Goal: Find specific page/section: Find specific page/section

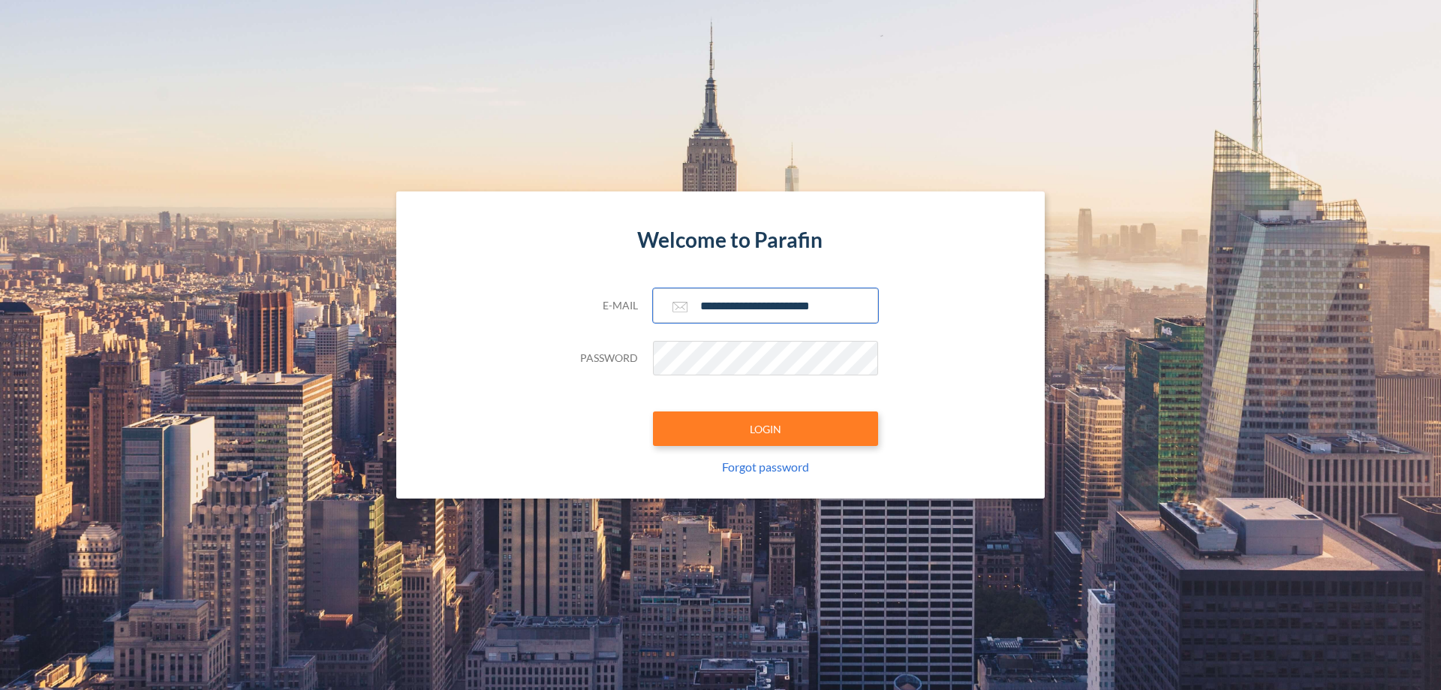
type input "**********"
click at [766, 429] on button "LOGIN" at bounding box center [765, 428] width 225 height 35
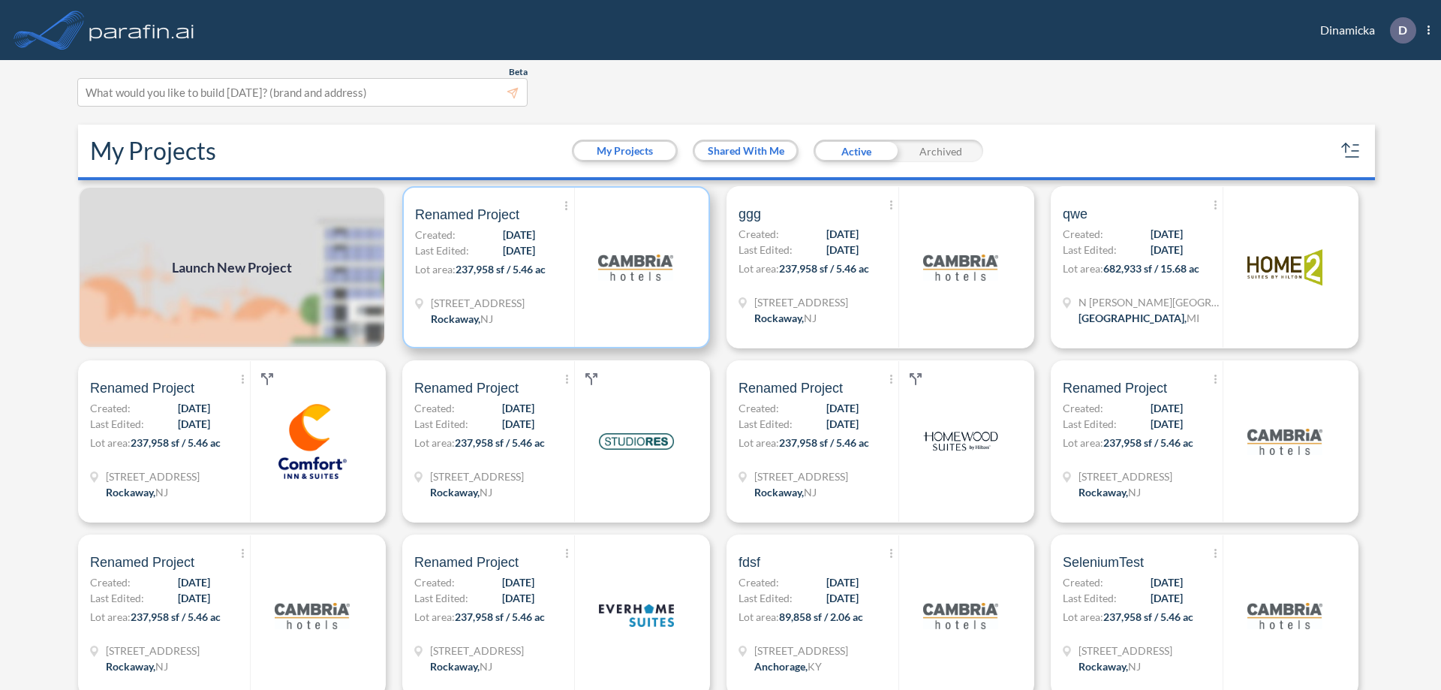
scroll to position [4, 0]
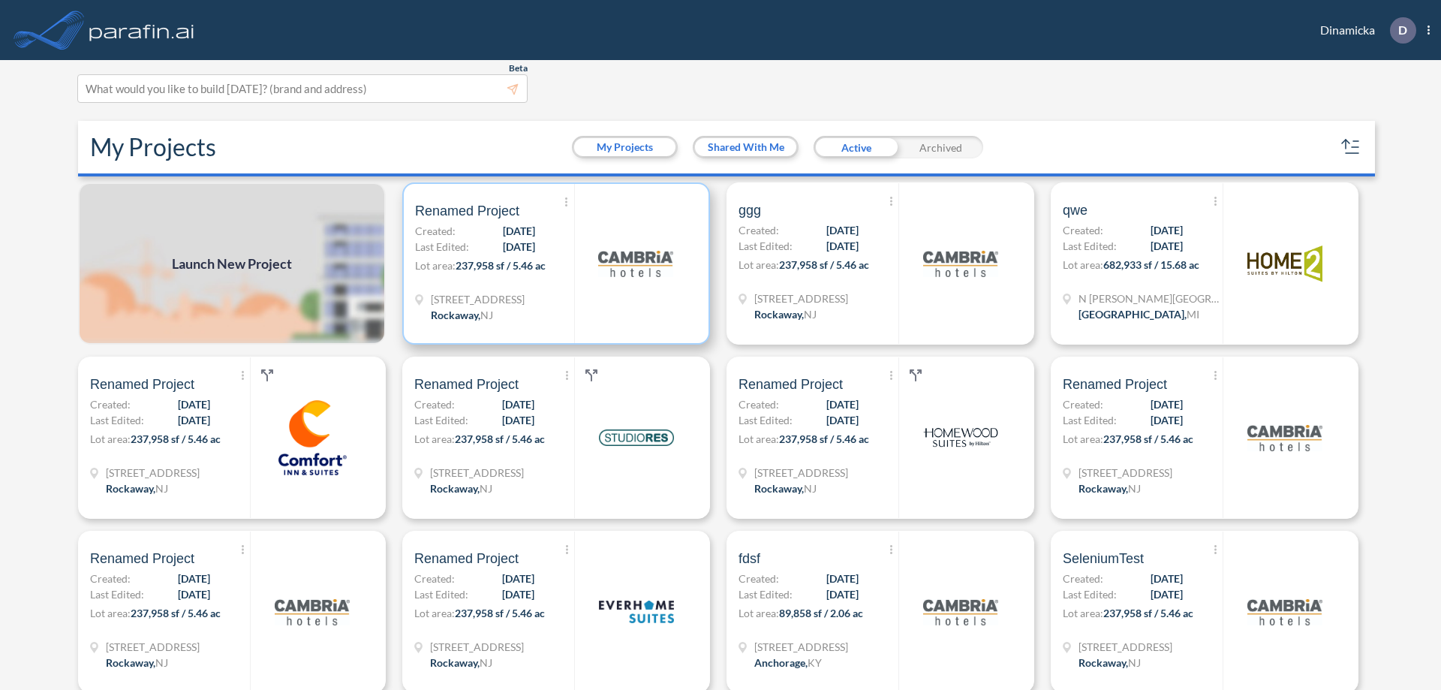
click at [553, 263] on p "Lot area: 237,958 sf / 5.46 ac" at bounding box center [494, 268] width 159 height 22
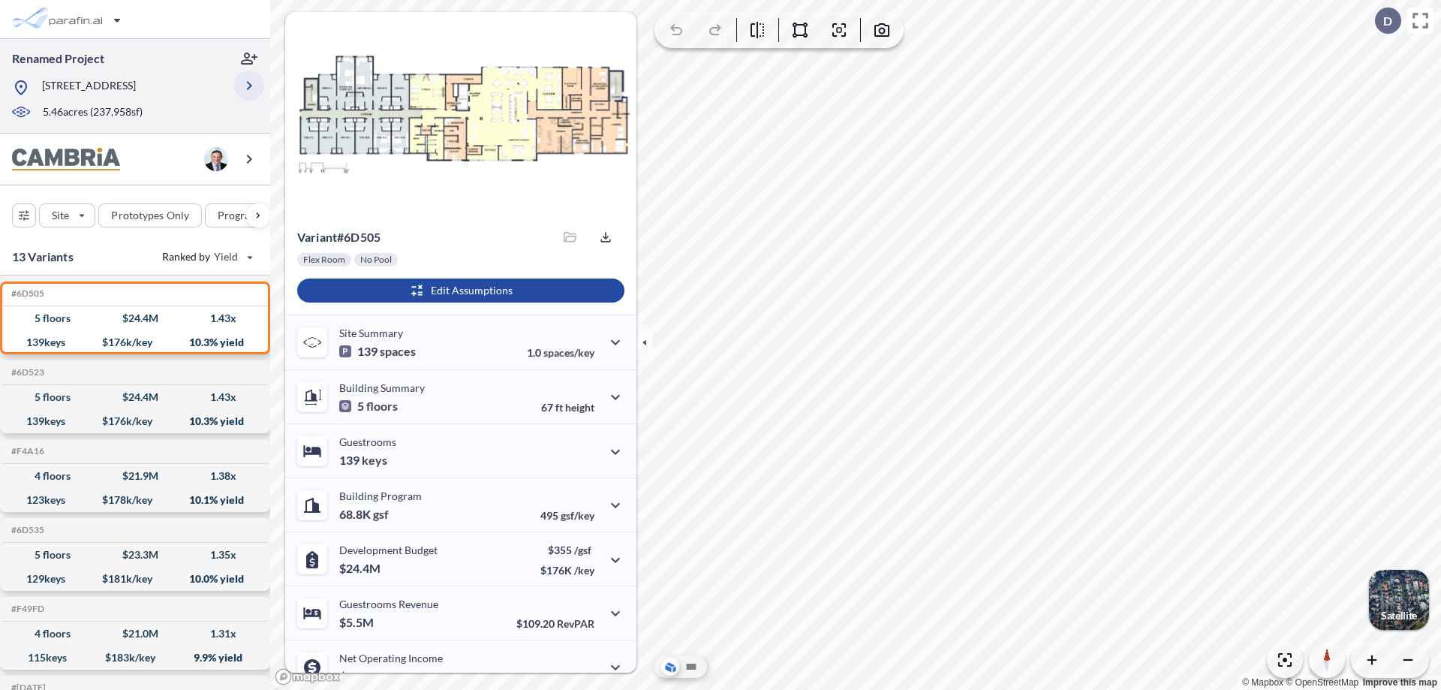
click at [249, 86] on icon "button" at bounding box center [249, 86] width 18 height 18
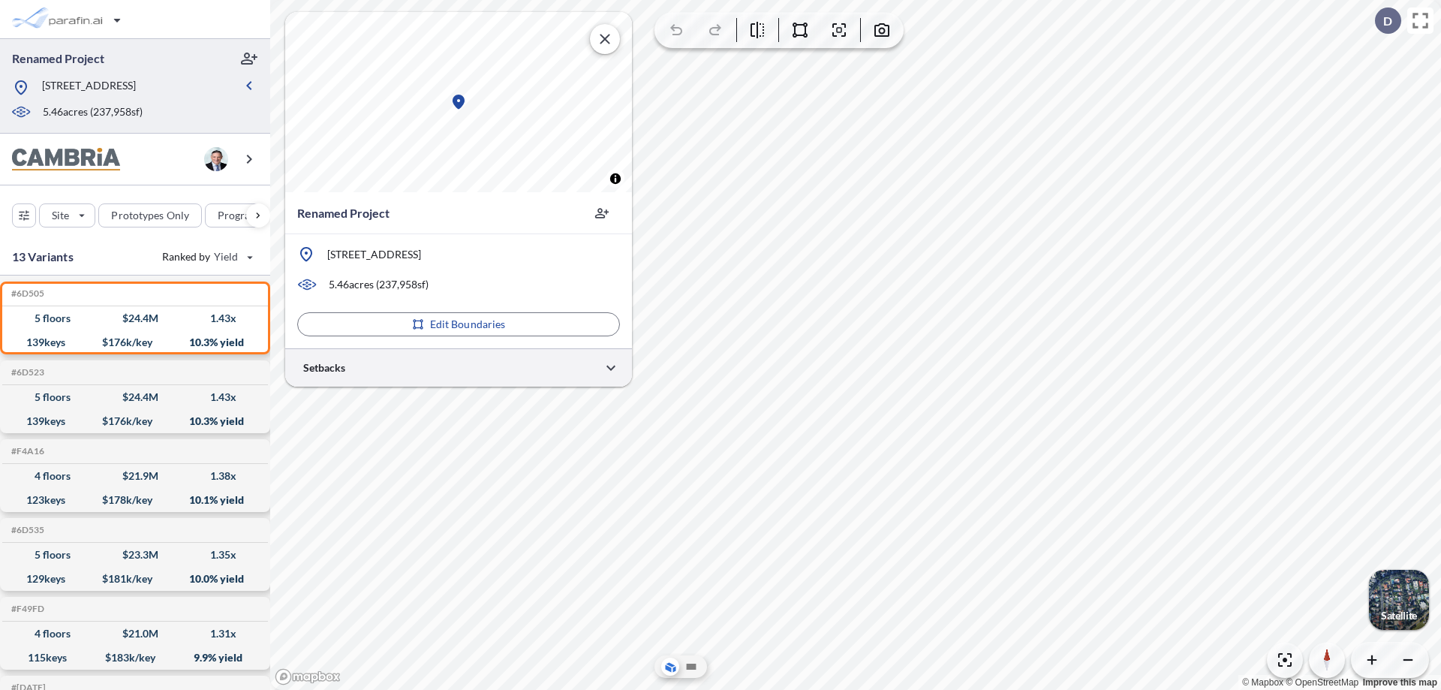
click at [459, 367] on div at bounding box center [458, 367] width 347 height 38
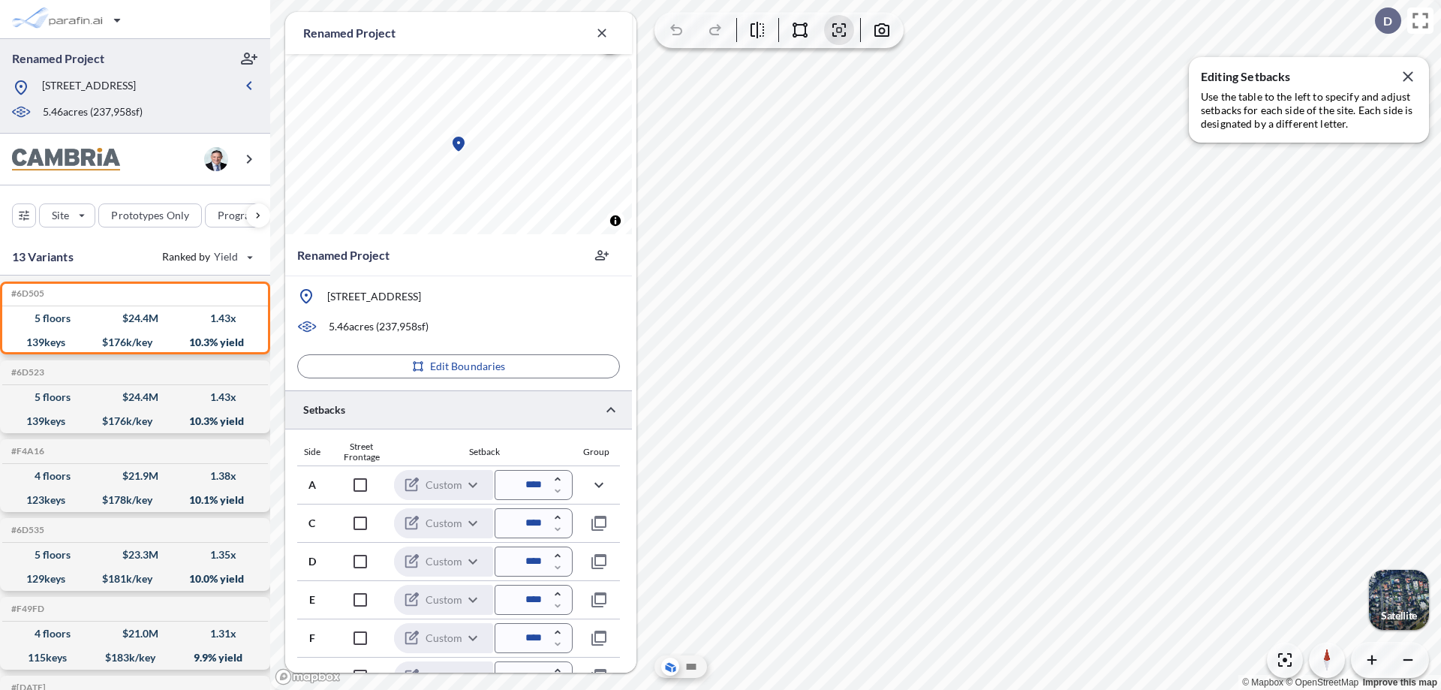
scroll to position [367, 0]
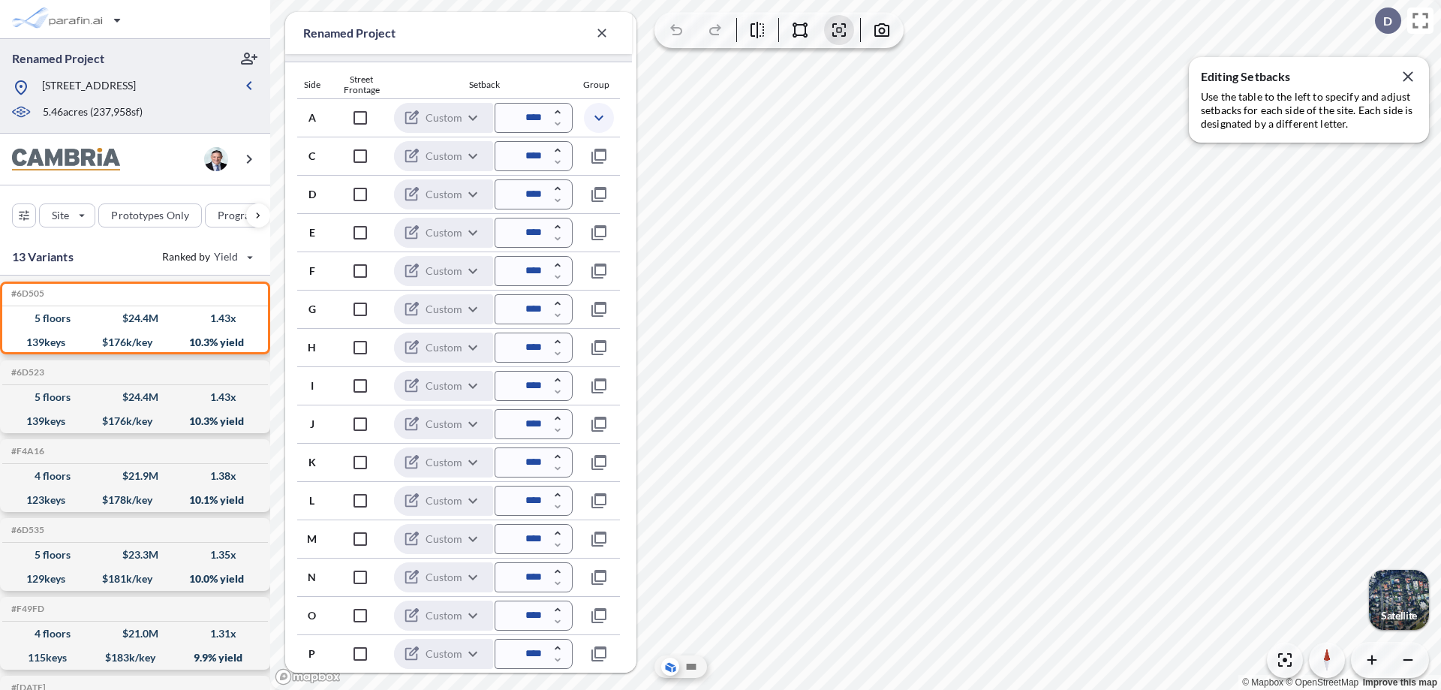
click at [598, 117] on icon "button" at bounding box center [599, 118] width 18 height 18
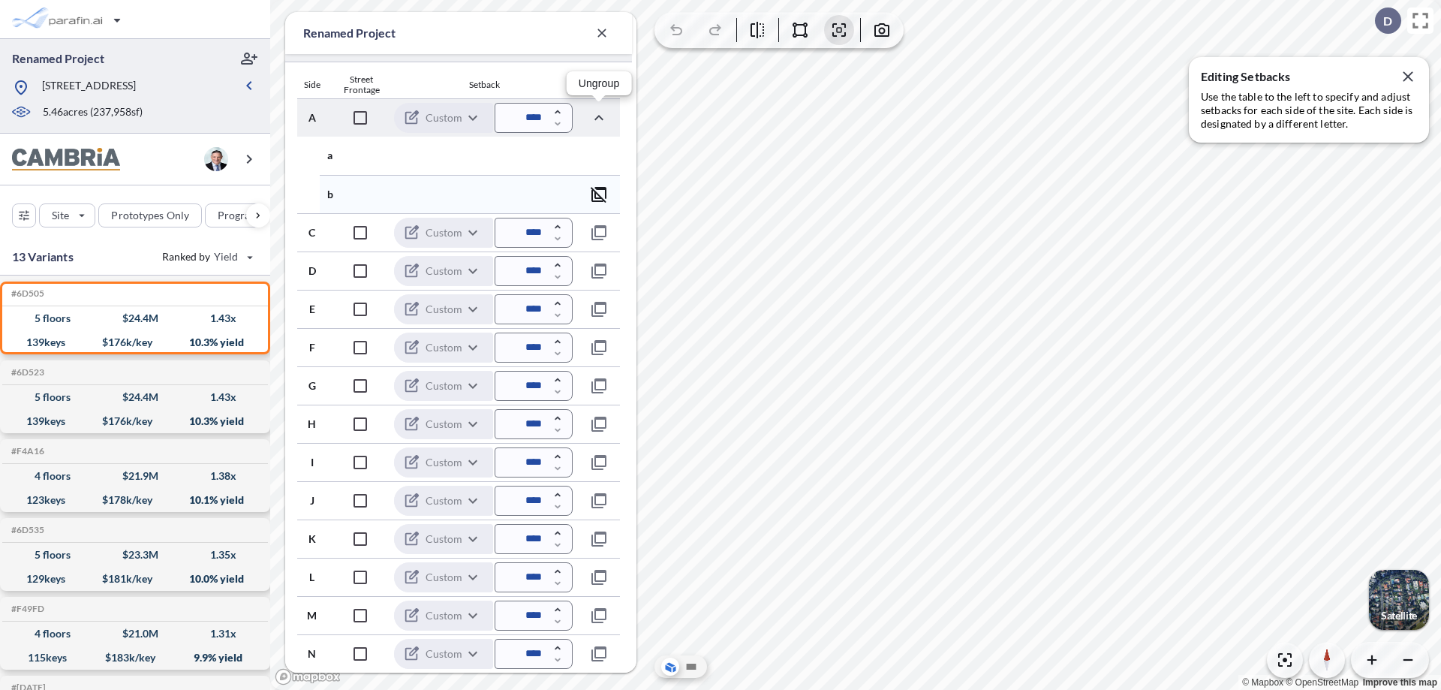
scroll to position [444, 0]
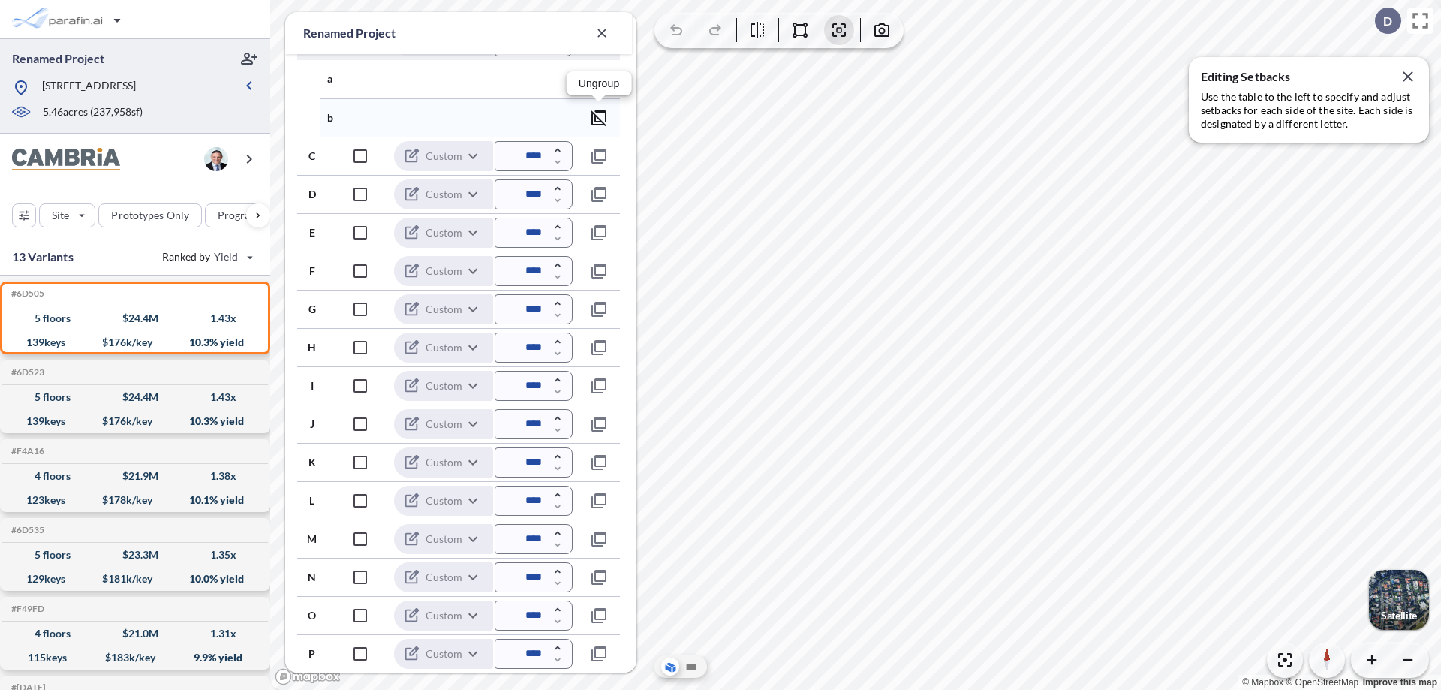
click at [599, 117] on icon "button" at bounding box center [599, 118] width 18 height 18
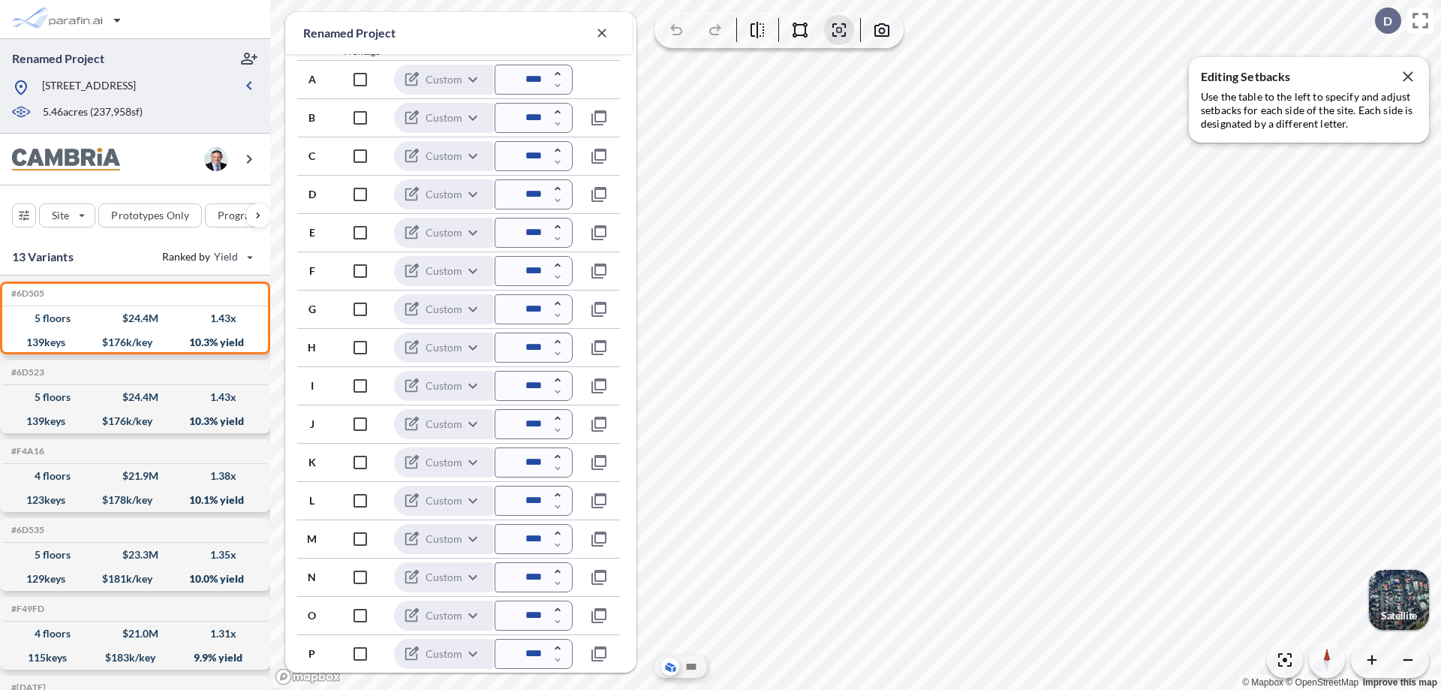
scroll to position [405, 0]
